Goal: Register for event/course

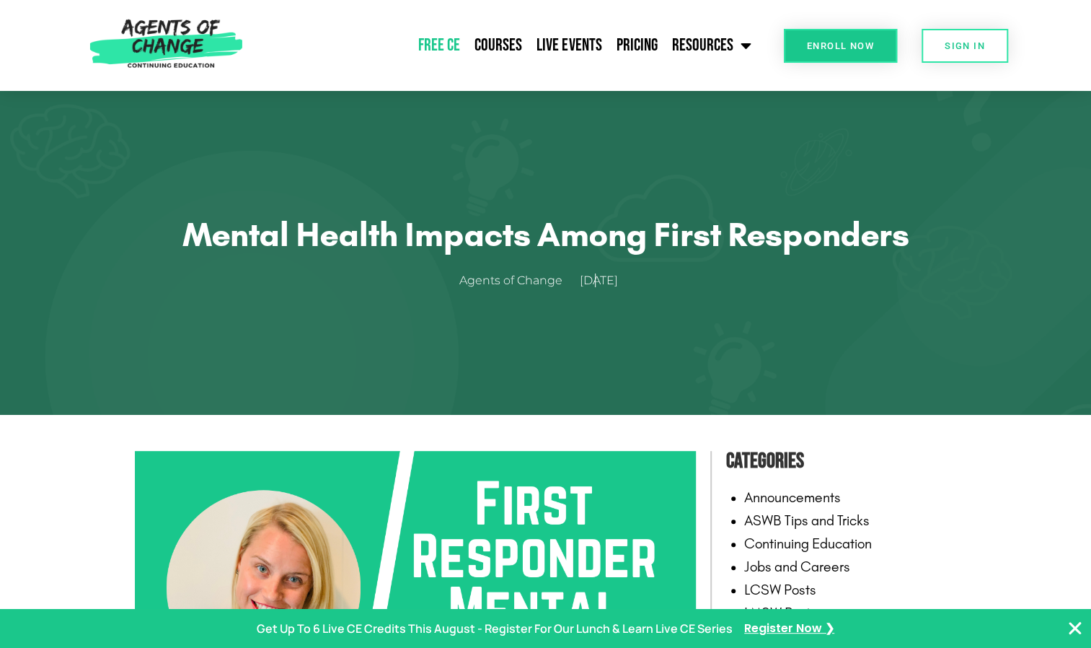
click at [440, 39] on link "Free CE" at bounding box center [439, 45] width 56 height 36
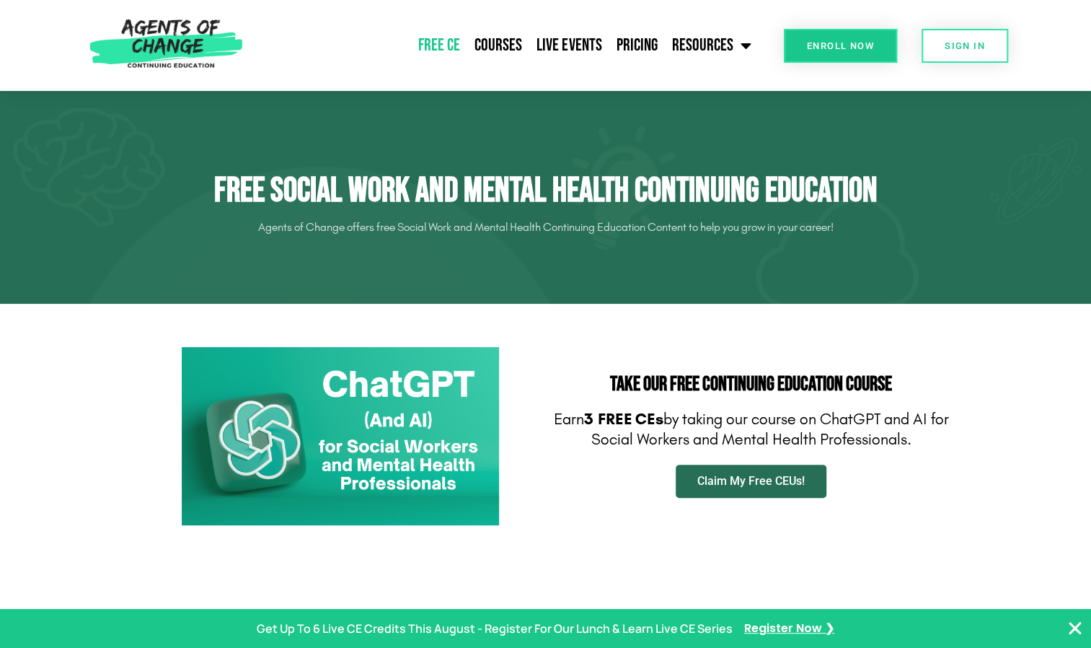
click at [753, 473] on link "Claim My Free CEUs!" at bounding box center [751, 481] width 151 height 33
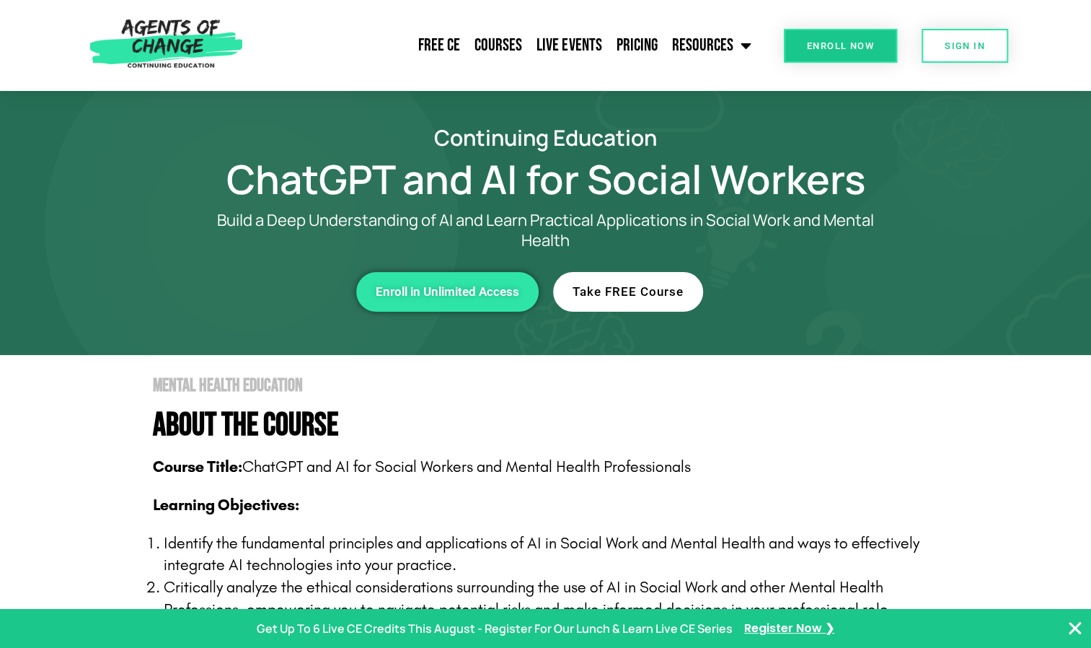
click at [636, 289] on span "Take FREE Course" at bounding box center [628, 292] width 111 height 12
